Goal: Navigation & Orientation: Find specific page/section

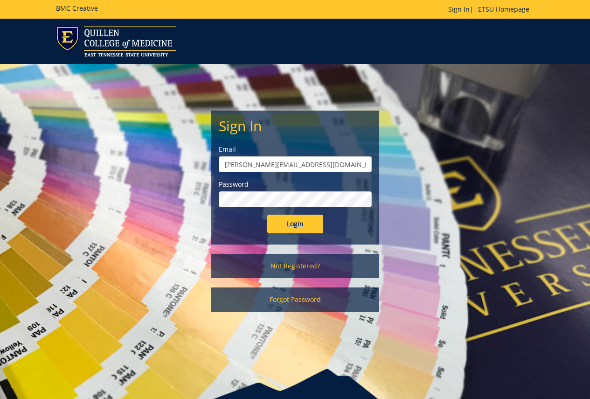
click at [299, 221] on input "Login" at bounding box center [295, 224] width 56 height 19
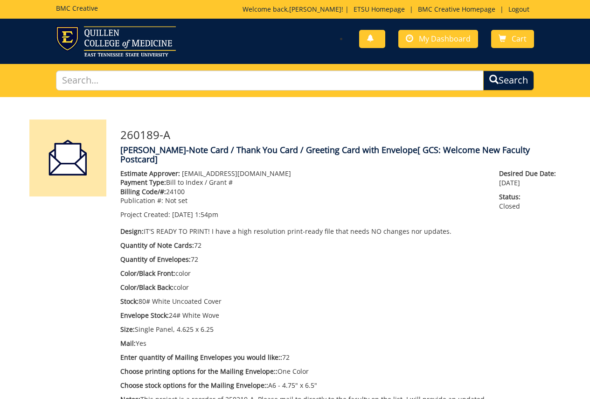
scroll to position [115, 0]
click at [452, 36] on span "My Dashboard" at bounding box center [445, 39] width 52 height 10
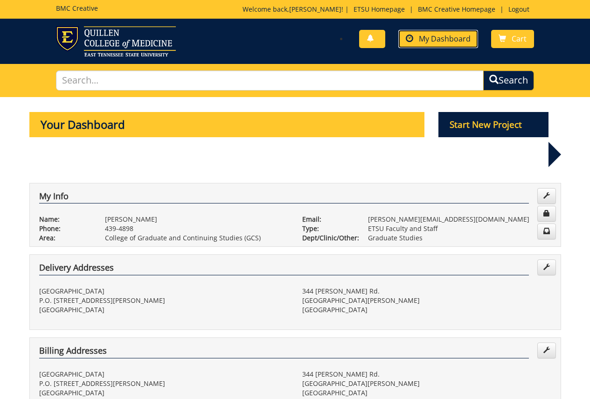
click at [440, 38] on span "My Dashboard" at bounding box center [445, 39] width 52 height 10
